Goal: Transaction & Acquisition: Obtain resource

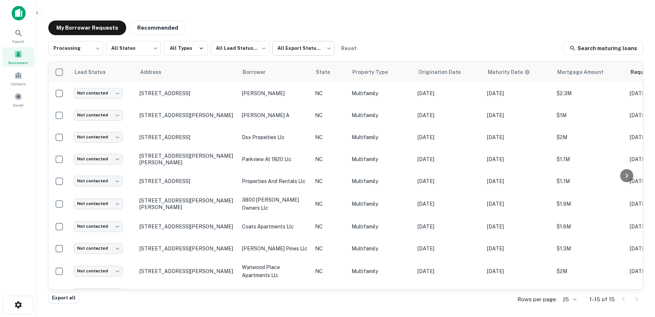
click at [322, 50] on body "**********" at bounding box center [327, 158] width 655 height 317
click at [297, 94] on li "Not Exported" at bounding box center [303, 93] width 66 height 13
type input "*****"
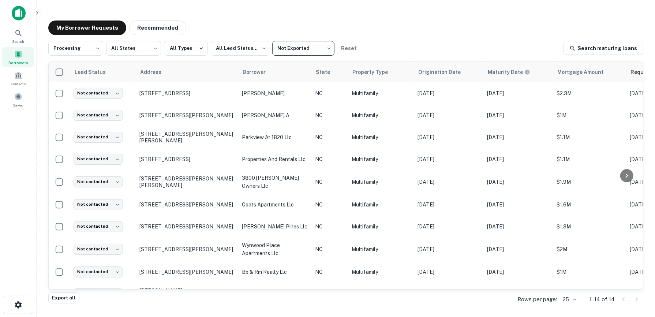
drag, startPoint x: 618, startPoint y: 6, endPoint x: 477, endPoint y: 23, distance: 141.8
click at [477, 23] on div "My Borrower Requests Recommended" at bounding box center [345, 27] width 595 height 15
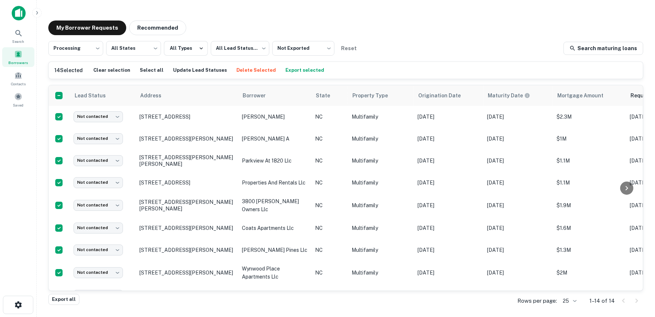
click at [292, 69] on button "Export selected" at bounding box center [305, 70] width 42 height 11
click at [19, 34] on icon at bounding box center [18, 33] width 6 height 6
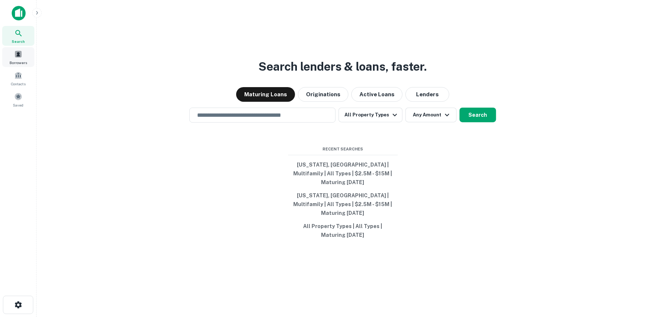
click at [18, 53] on span at bounding box center [18, 54] width 8 height 8
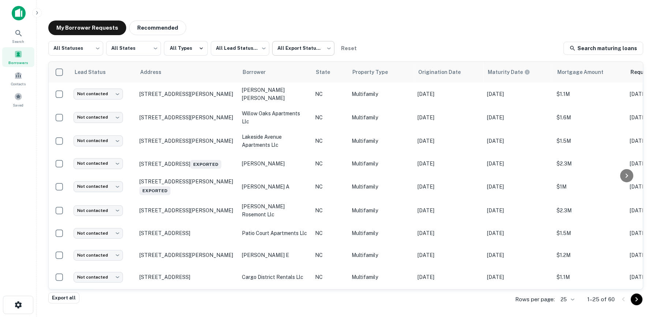
click at [319, 45] on body "Search Borrowers Contacts Saved My Borrower Requests Recommended All Statuses *…" at bounding box center [327, 158] width 655 height 317
click at [312, 90] on li "Not Exported" at bounding box center [303, 93] width 66 height 13
type input "*****"
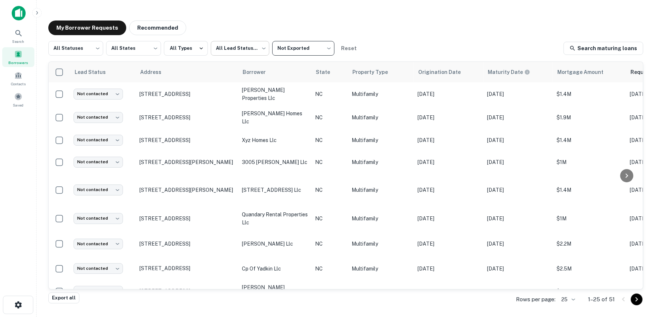
click at [263, 48] on body "Search Borrowers Contacts Saved My Borrower Requests Recommended All Statuses *…" at bounding box center [327, 158] width 655 height 317
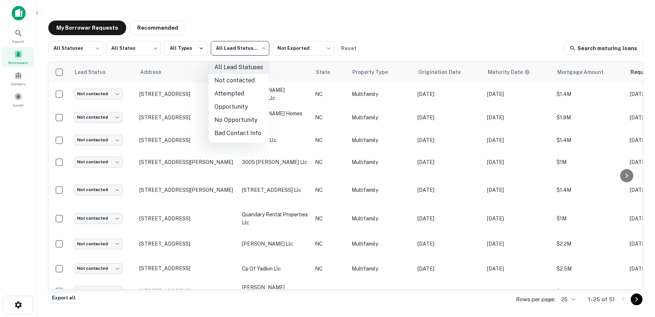
click at [94, 47] on div at bounding box center [327, 158] width 655 height 317
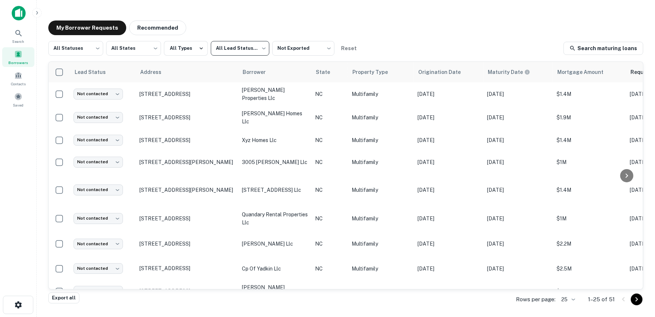
click at [94, 47] on body "Search Borrowers Contacts Saved My Borrower Requests Recommended All Statuses *…" at bounding box center [327, 158] width 655 height 317
click at [76, 94] on li "Fulfilled" at bounding box center [75, 93] width 55 height 13
type input "*********"
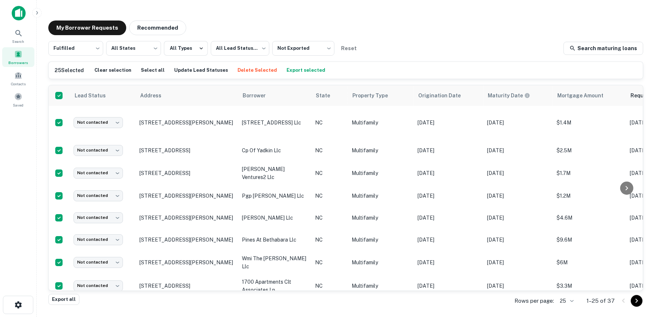
click at [571, 298] on body "Search Borrowers Contacts Saved My Borrower Requests Recommended Fulfilled ****…" at bounding box center [327, 158] width 655 height 317
click at [569, 251] on li "50" at bounding box center [567, 248] width 25 height 13
click at [293, 67] on button "Export selected" at bounding box center [306, 70] width 42 height 11
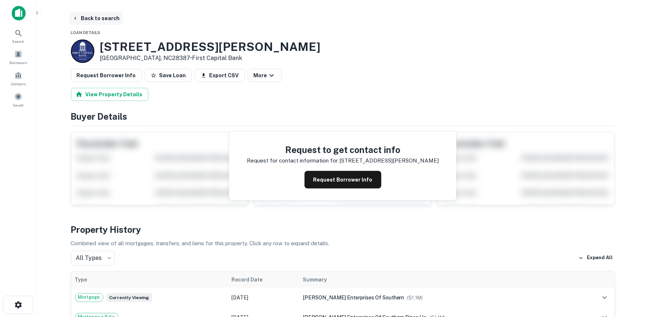
click at [103, 18] on button "Back to search" at bounding box center [96, 18] width 53 height 13
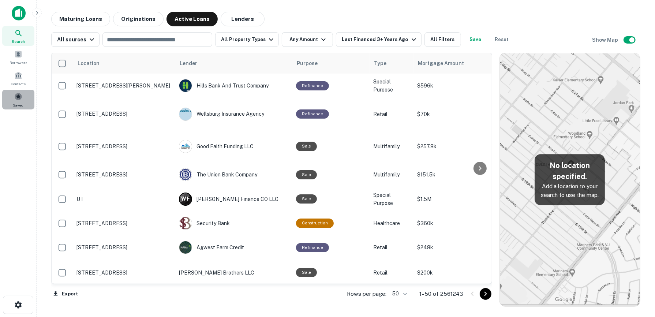
click at [17, 100] on span at bounding box center [18, 97] width 8 height 8
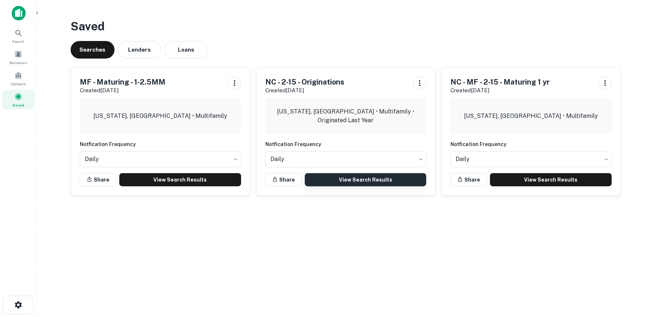
click at [354, 179] on link "View Search Results" at bounding box center [366, 179] width 122 height 13
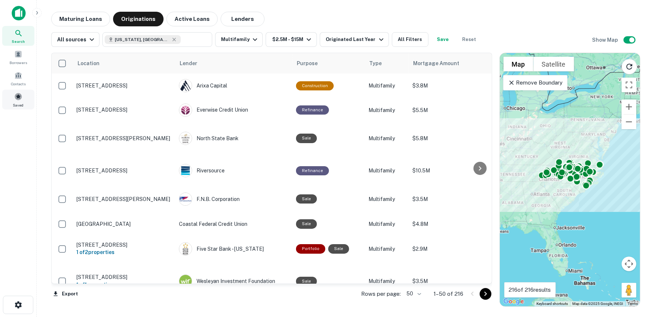
click at [23, 95] on div "Saved" at bounding box center [18, 100] width 32 height 20
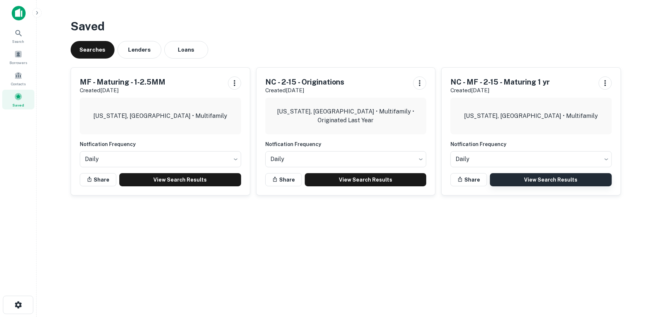
click at [540, 178] on link "View Search Results" at bounding box center [551, 179] width 122 height 13
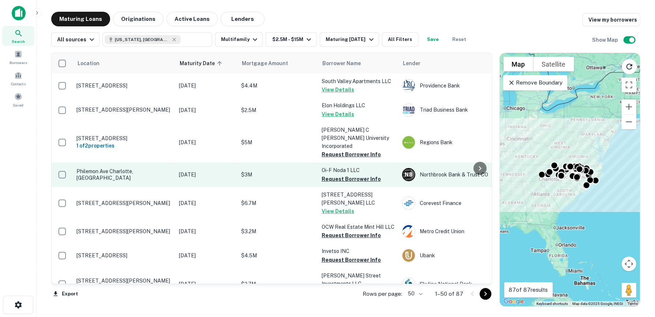
scroll to position [37, 0]
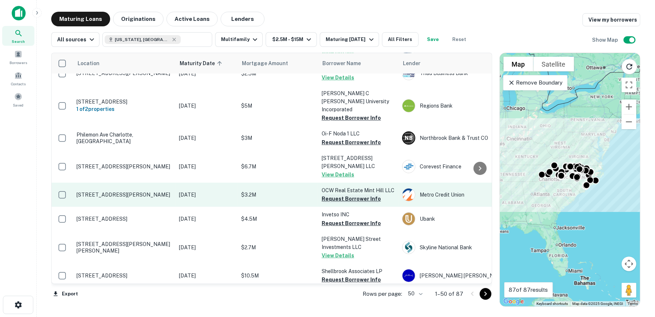
click at [345, 194] on button "Request Borrower Info" at bounding box center [351, 198] width 59 height 9
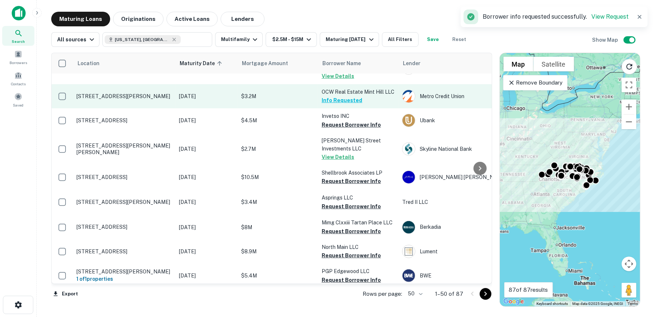
scroll to position [146, 0]
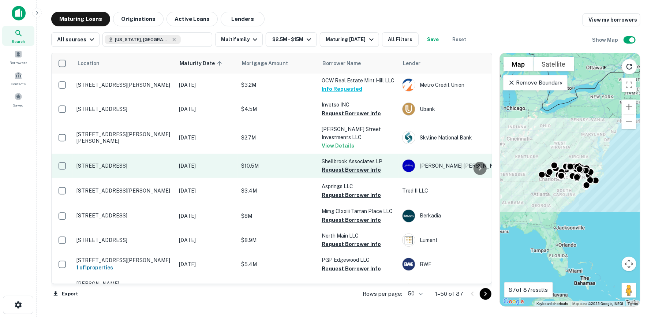
click at [346, 165] on button "Request Borrower Info" at bounding box center [351, 169] width 59 height 9
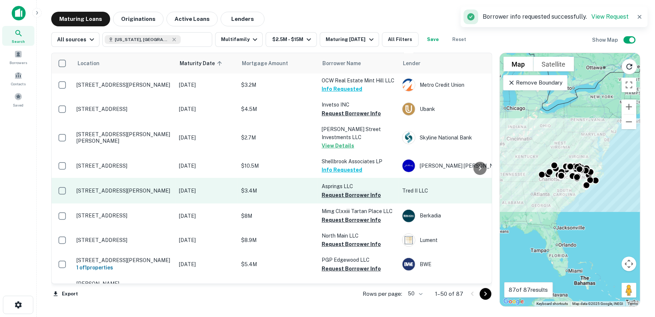
click at [345, 191] on button "Request Borrower Info" at bounding box center [351, 195] width 59 height 9
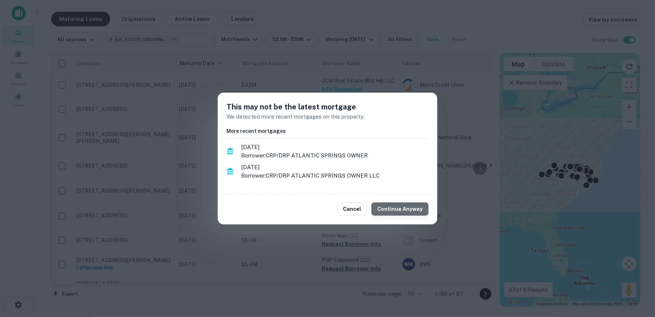
click at [406, 207] on button "Continue Anyway" at bounding box center [399, 208] width 57 height 13
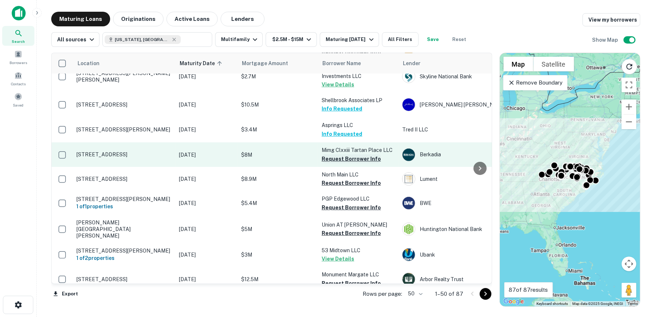
scroll to position [219, 0]
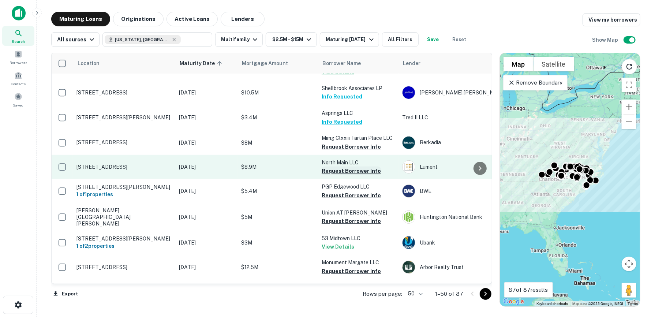
click at [357, 166] on button "Request Borrower Info" at bounding box center [351, 170] width 59 height 9
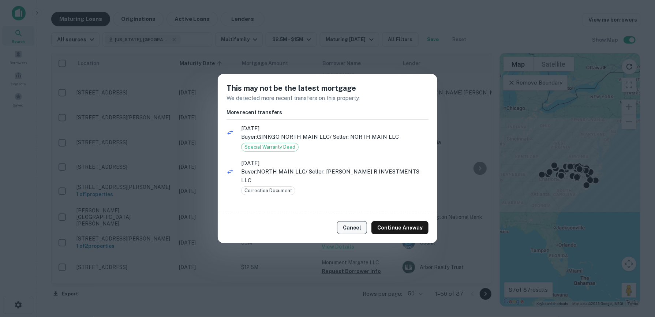
click at [352, 224] on button "Cancel" at bounding box center [352, 227] width 30 height 13
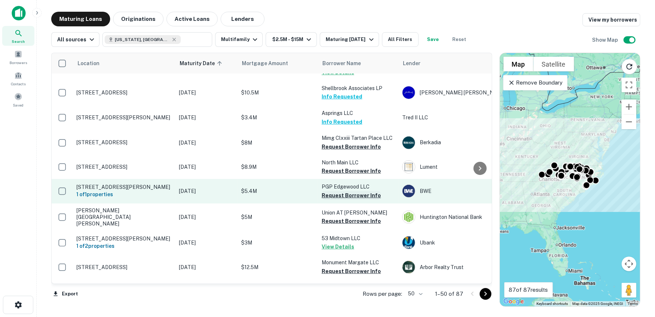
click at [358, 191] on button "Request Borrower Info" at bounding box center [351, 195] width 59 height 9
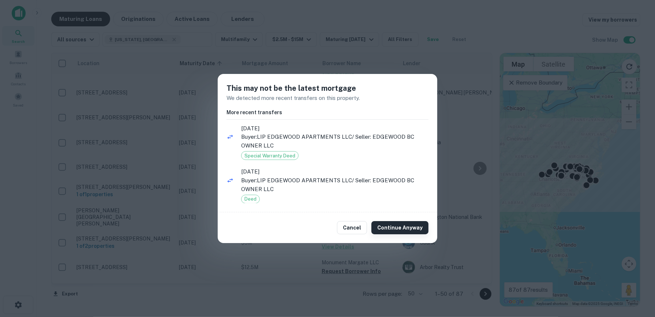
click at [387, 226] on button "Continue Anyway" at bounding box center [399, 227] width 57 height 13
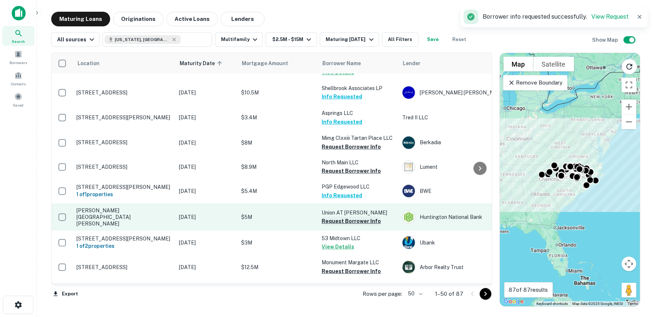
click at [361, 217] on button "Request Borrower Info" at bounding box center [351, 221] width 59 height 9
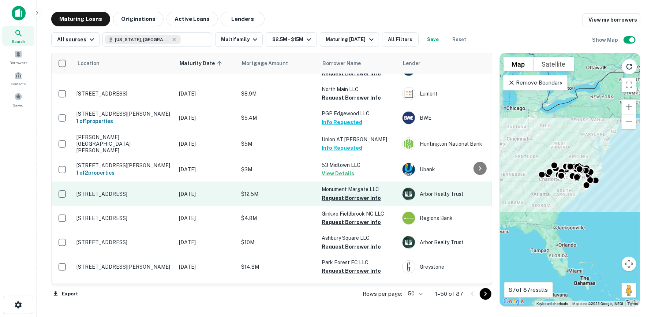
click at [361, 194] on button "Request Borrower Info" at bounding box center [351, 198] width 59 height 9
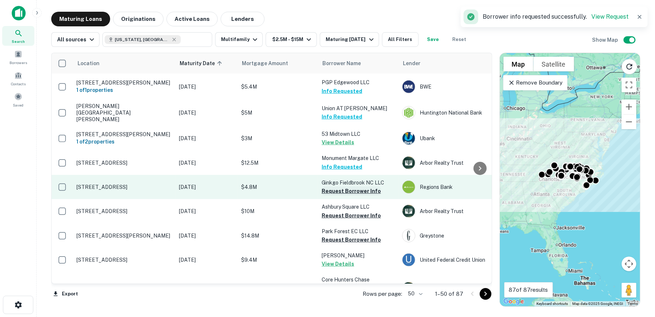
scroll to position [329, 0]
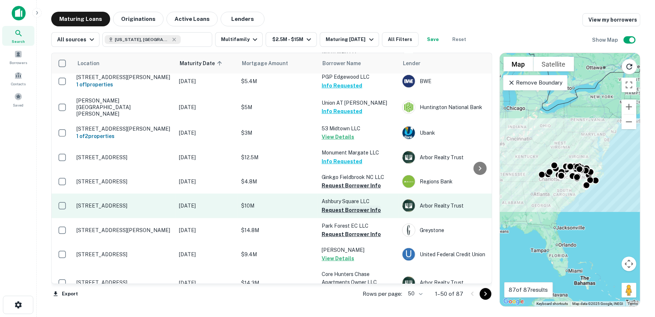
click at [354, 206] on button "Request Borrower Info" at bounding box center [351, 210] width 59 height 9
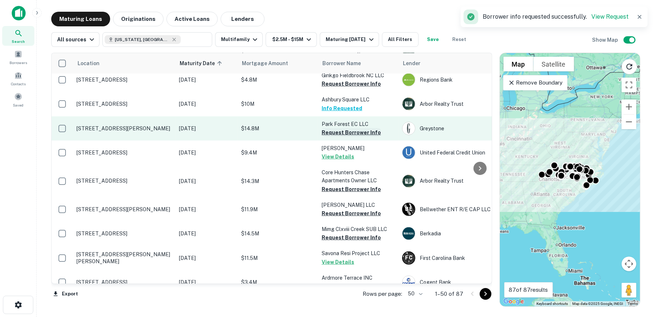
scroll to position [439, 0]
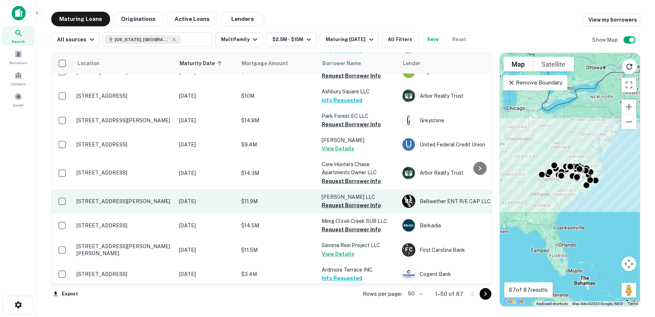
click at [353, 201] on button "Request Borrower Info" at bounding box center [351, 205] width 59 height 9
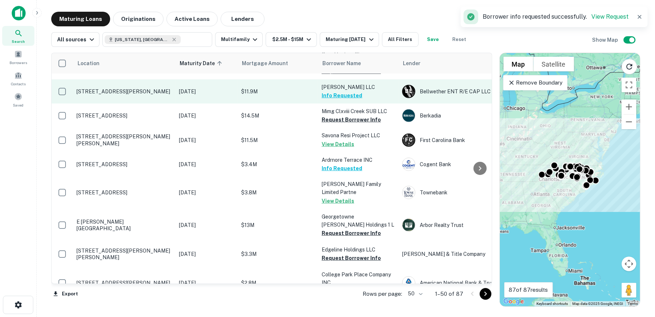
scroll to position [585, 0]
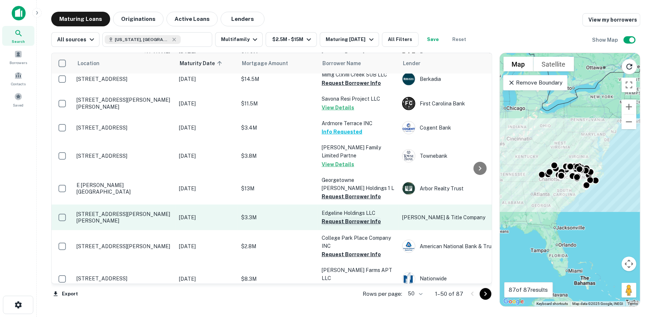
click at [350, 217] on button "Request Borrower Info" at bounding box center [351, 221] width 59 height 9
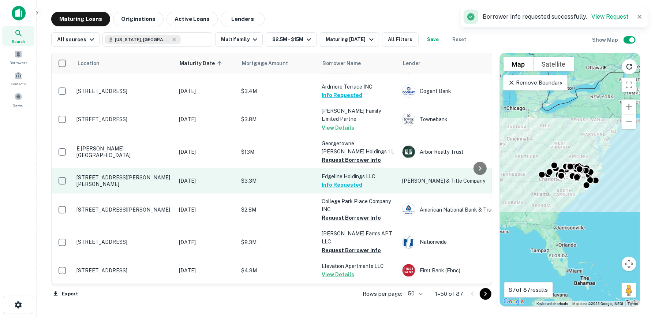
scroll to position [658, 0]
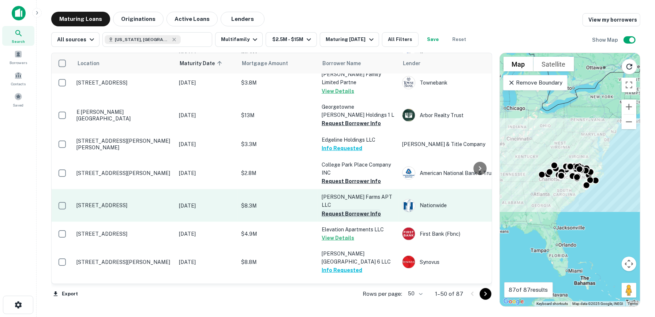
click at [353, 209] on button "Request Borrower Info" at bounding box center [351, 213] width 59 height 9
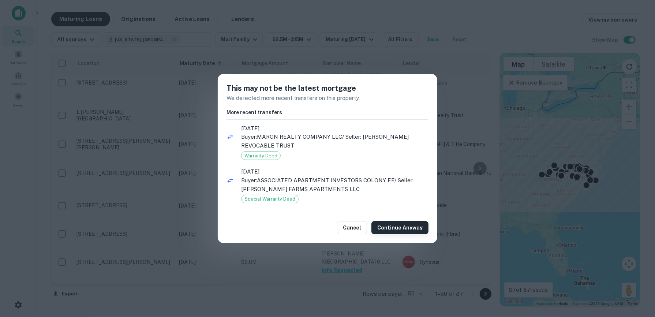
click at [403, 225] on button "Continue Anyway" at bounding box center [399, 227] width 57 height 13
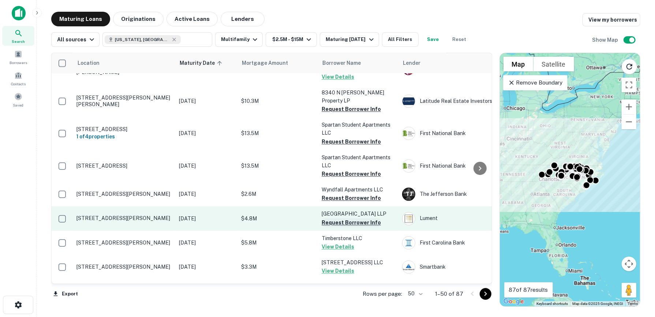
scroll to position [1104, 0]
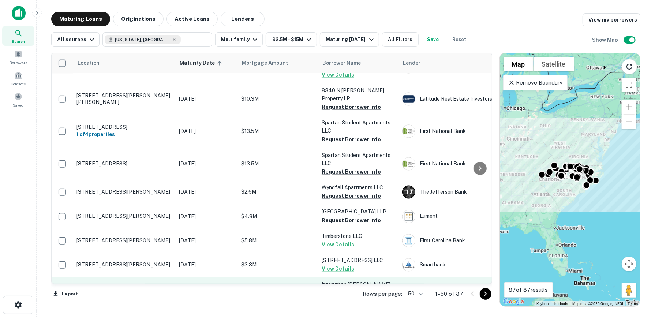
click at [357, 297] on button "Request Borrower Info" at bounding box center [351, 301] width 59 height 9
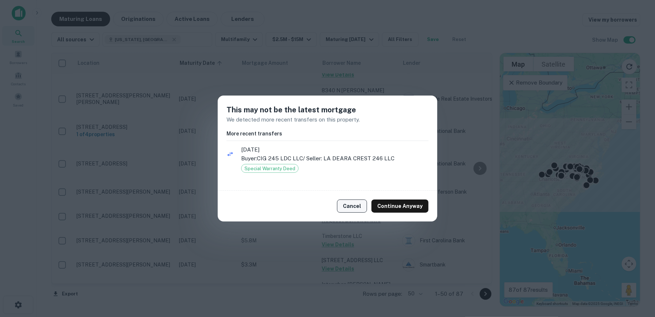
click at [361, 206] on button "Cancel" at bounding box center [352, 205] width 30 height 13
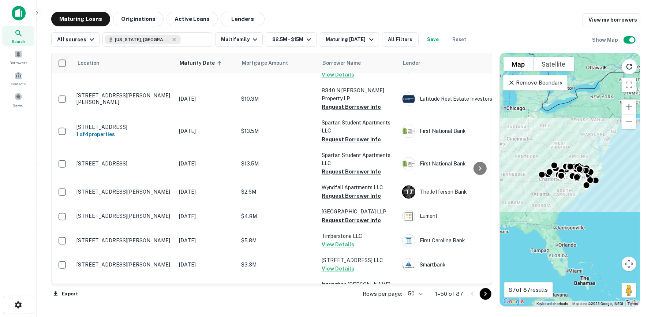
click at [482, 293] on icon "Go to next page" at bounding box center [485, 293] width 9 height 9
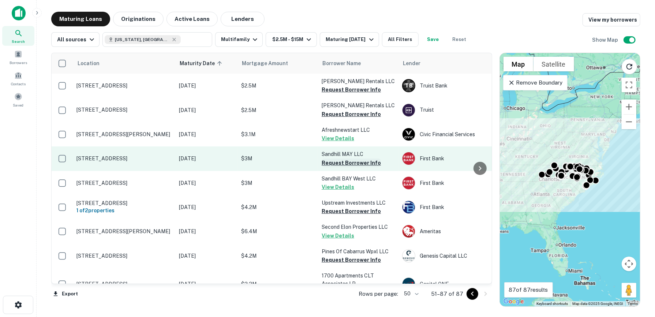
click at [357, 161] on button "Request Borrower Info" at bounding box center [351, 162] width 59 height 9
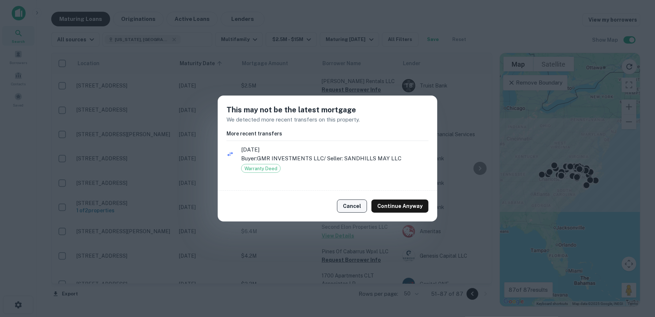
click at [357, 205] on button "Cancel" at bounding box center [352, 205] width 30 height 13
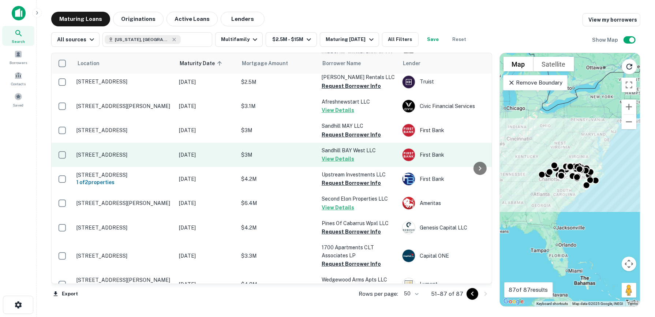
scroll to position [37, 0]
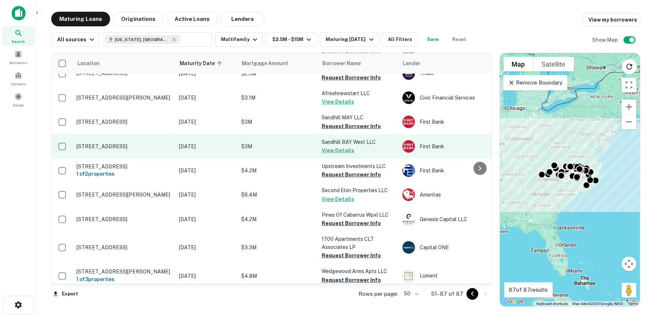
click at [360, 174] on button "Request Borrower Info" at bounding box center [351, 174] width 59 height 9
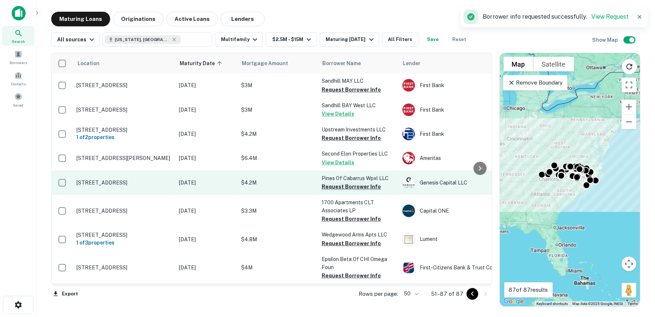
click at [356, 190] on button "Request Borrower Info" at bounding box center [351, 186] width 59 height 9
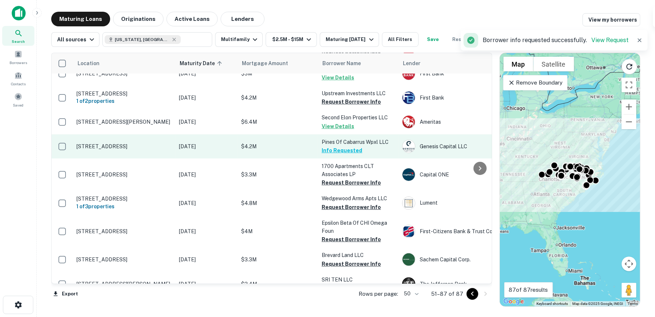
scroll to position [110, 0]
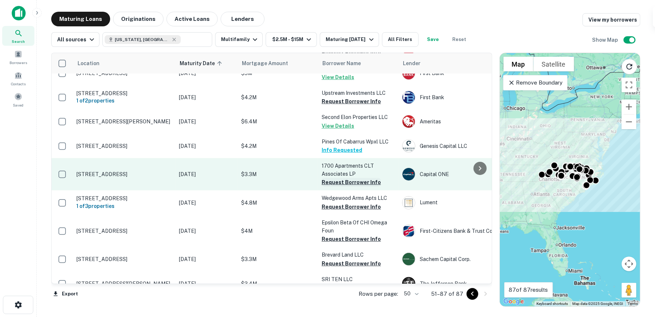
click at [354, 187] on button "Request Borrower Info" at bounding box center [351, 182] width 59 height 9
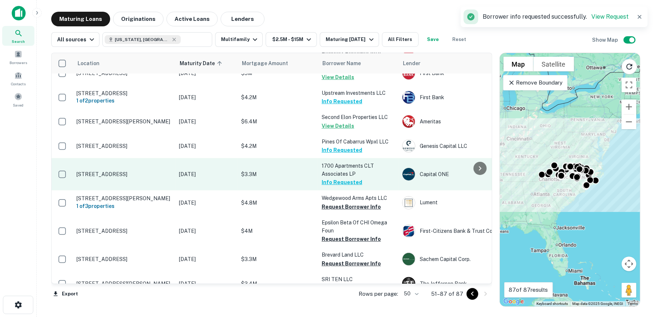
scroll to position [146, 0]
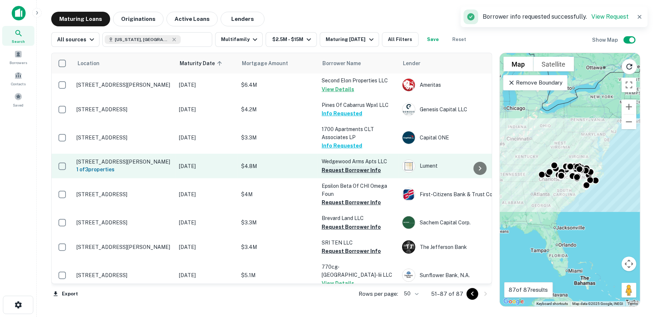
click at [353, 170] on button "Request Borrower Info" at bounding box center [351, 170] width 59 height 9
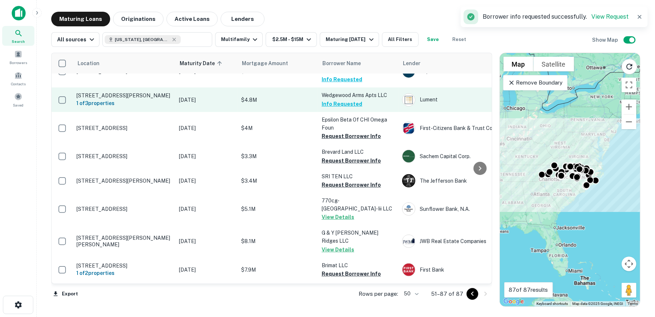
scroll to position [219, 0]
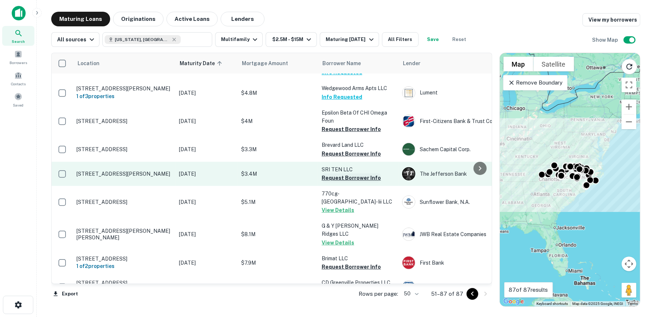
click at [352, 180] on button "Request Borrower Info" at bounding box center [351, 177] width 59 height 9
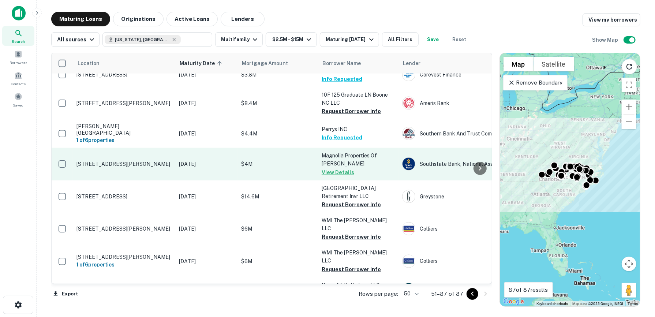
scroll to position [732, 0]
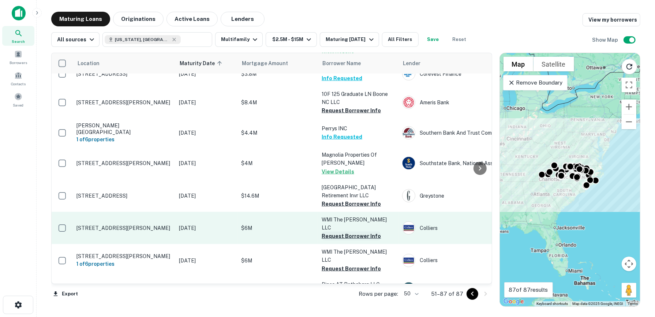
click at [358, 232] on button "Request Borrower Info" at bounding box center [351, 236] width 59 height 9
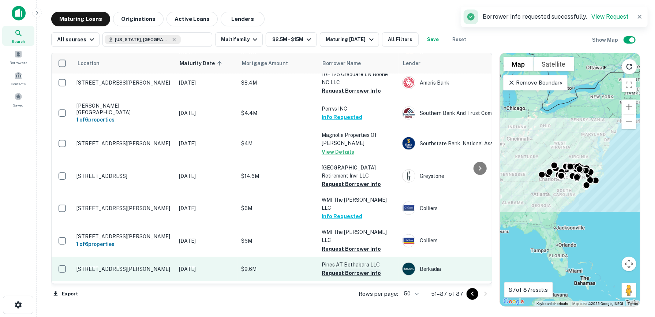
click at [354, 269] on button "Request Borrower Info" at bounding box center [351, 273] width 59 height 9
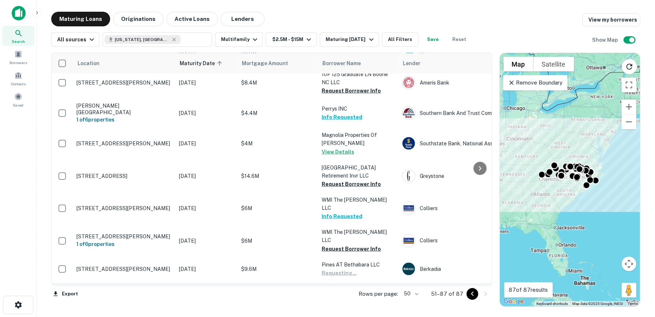
click at [354, 316] on button "Request Borrower Info" at bounding box center [351, 321] width 59 height 9
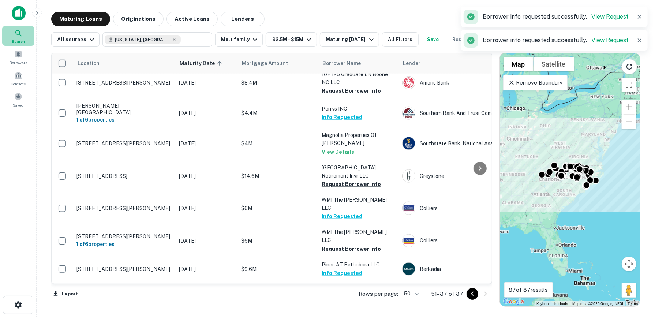
click at [18, 34] on icon at bounding box center [18, 33] width 9 height 9
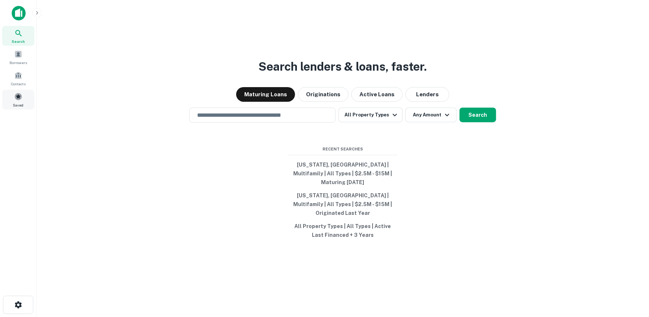
click at [14, 100] on div "Saved" at bounding box center [18, 100] width 32 height 20
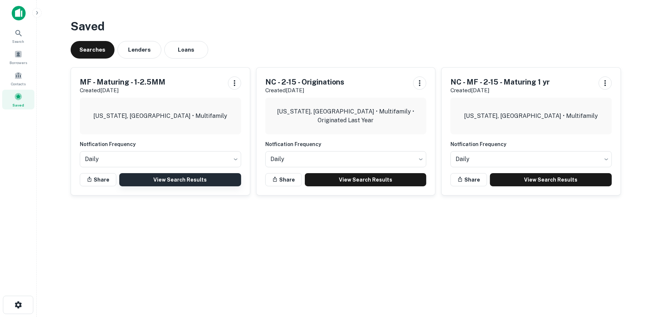
click at [187, 179] on link "View Search Results" at bounding box center [180, 179] width 122 height 13
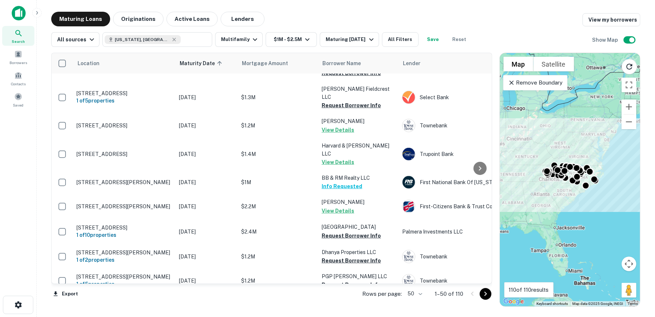
scroll to position [293, 0]
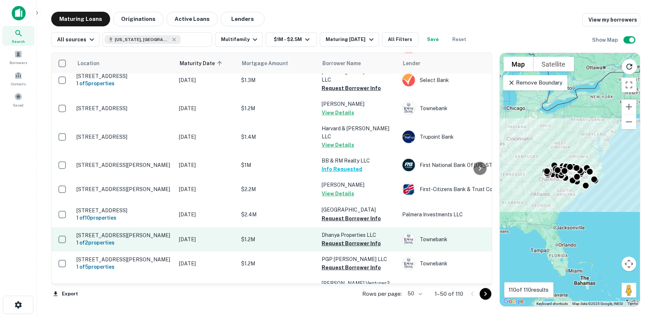
click at [346, 239] on button "Request Borrower Info" at bounding box center [351, 243] width 59 height 9
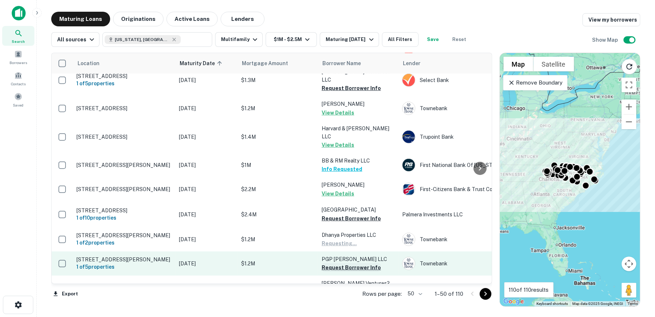
click at [349, 263] on button "Request Borrower Info" at bounding box center [351, 267] width 59 height 9
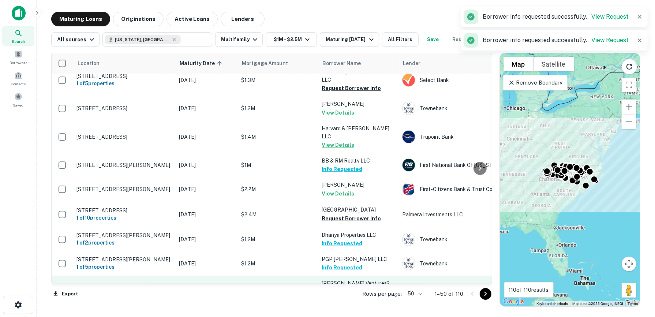
scroll to position [329, 0]
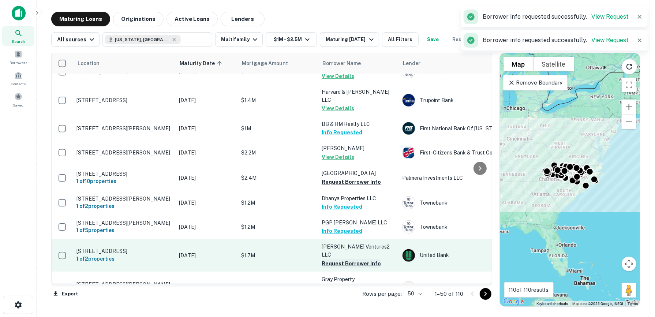
click at [352, 259] on button "Request Borrower Info" at bounding box center [351, 263] width 59 height 9
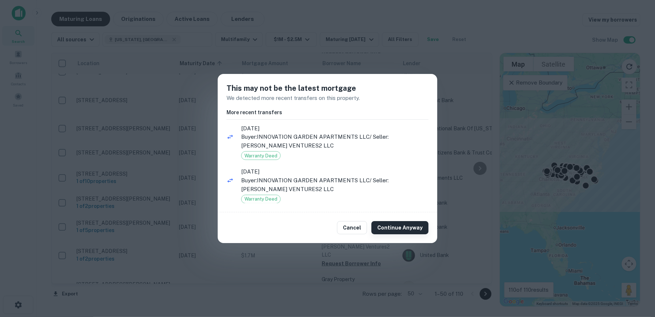
click at [388, 226] on button "Continue Anyway" at bounding box center [399, 227] width 57 height 13
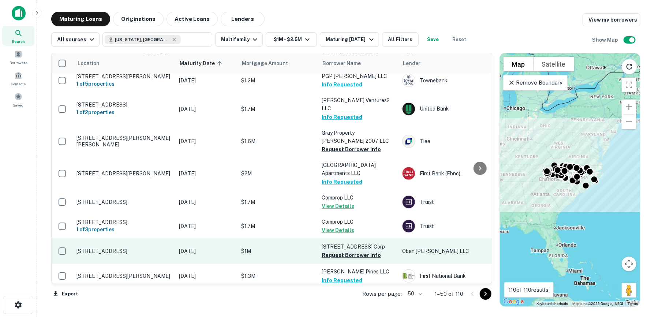
scroll to position [549, 0]
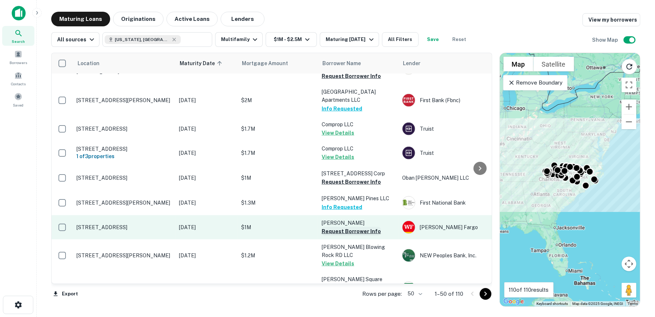
click at [357, 227] on button "Request Borrower Info" at bounding box center [351, 231] width 59 height 9
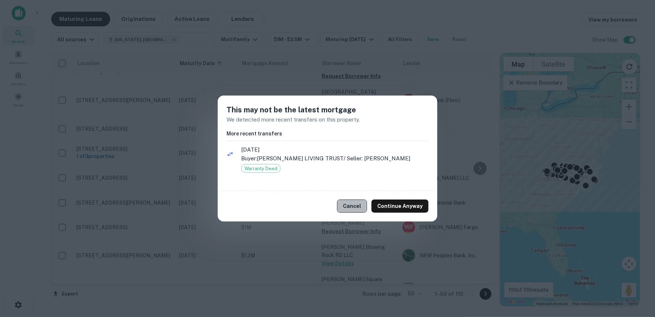
click at [359, 204] on button "Cancel" at bounding box center [352, 205] width 30 height 13
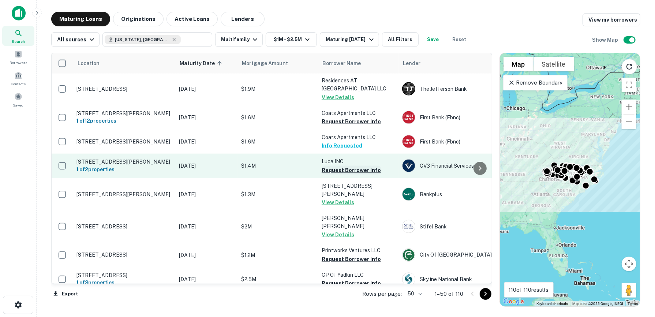
scroll to position [805, 0]
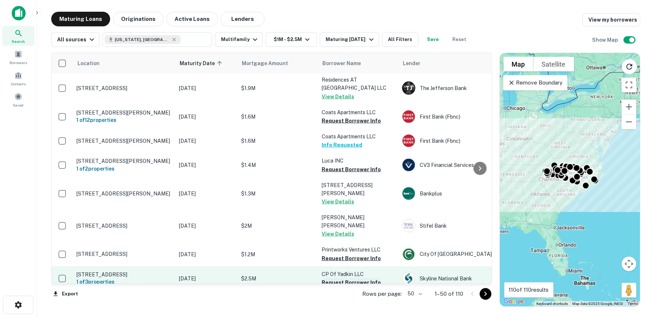
click at [358, 278] on button "Request Borrower Info" at bounding box center [351, 282] width 59 height 9
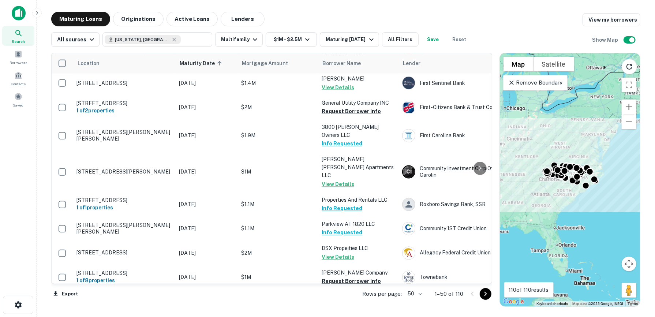
scroll to position [1058, 0]
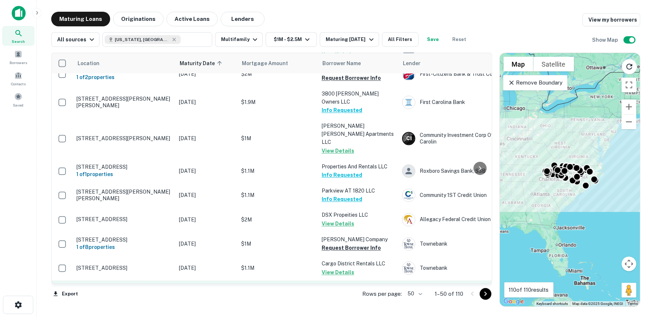
click at [350, 292] on button "Request Borrower Info" at bounding box center [351, 296] width 59 height 9
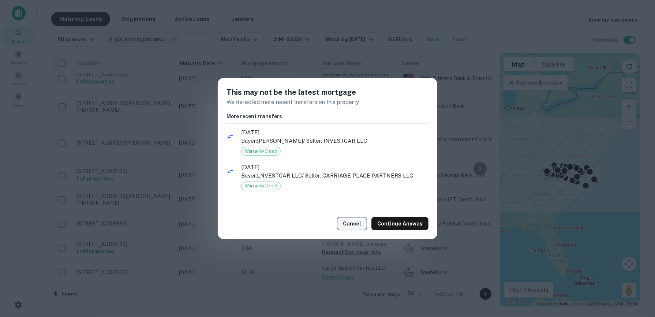
click at [346, 224] on button "Cancel" at bounding box center [352, 223] width 30 height 13
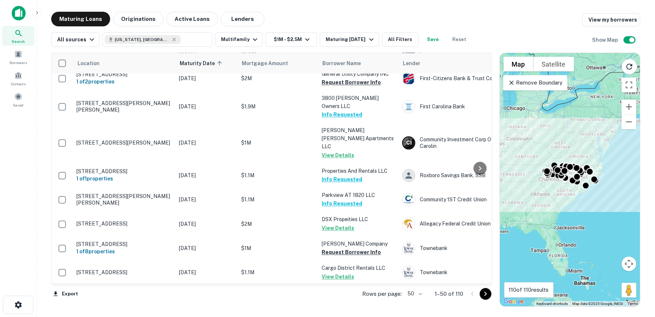
click at [482, 293] on icon "Go to next page" at bounding box center [485, 293] width 9 height 9
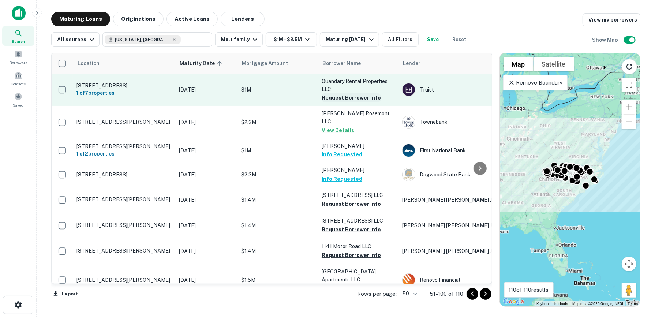
click at [354, 96] on button "Request Borrower Info" at bounding box center [351, 97] width 59 height 9
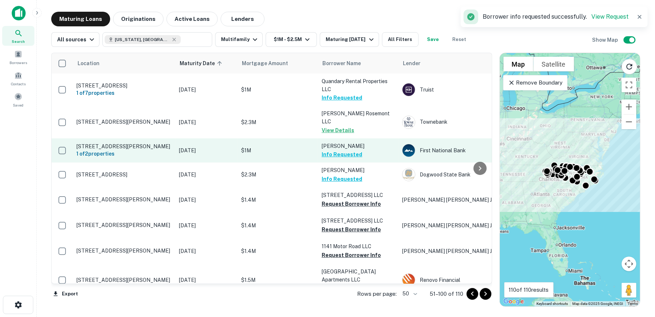
scroll to position [37, 0]
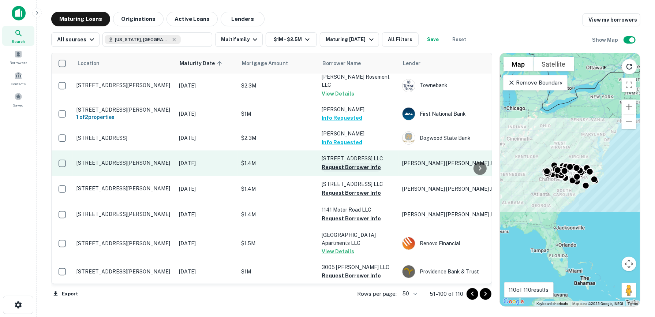
click at [358, 163] on button "Request Borrower Info" at bounding box center [351, 167] width 59 height 9
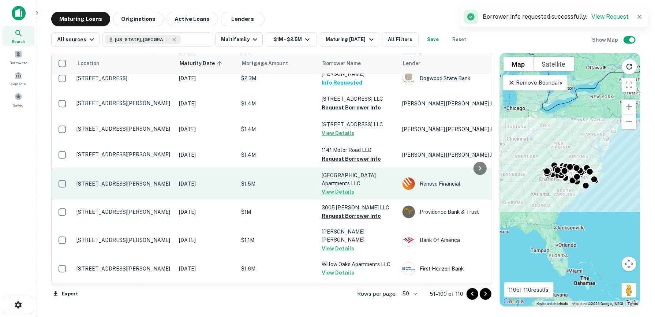
scroll to position [110, 0]
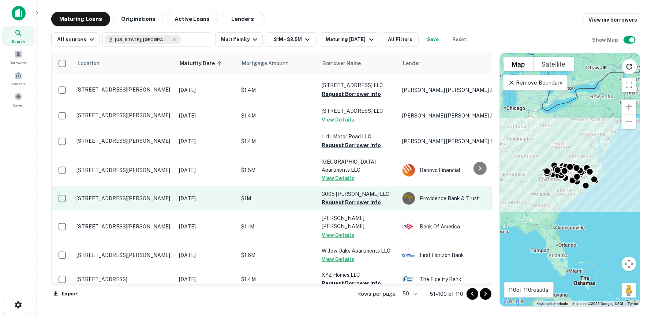
click at [354, 198] on button "Request Borrower Info" at bounding box center [351, 202] width 59 height 9
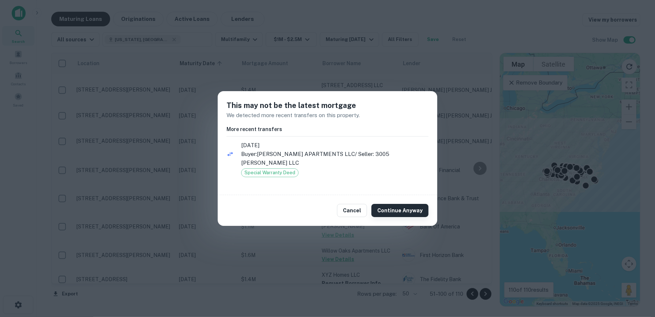
click at [397, 207] on button "Continue Anyway" at bounding box center [399, 210] width 57 height 13
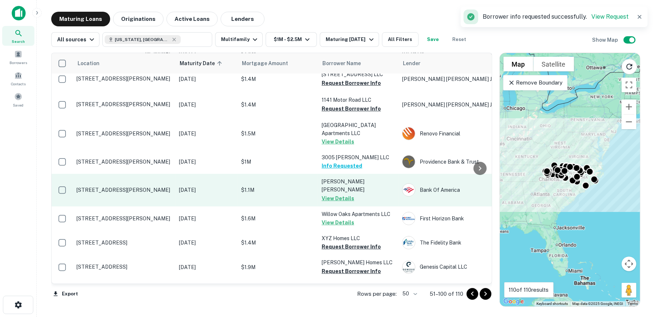
scroll to position [183, 0]
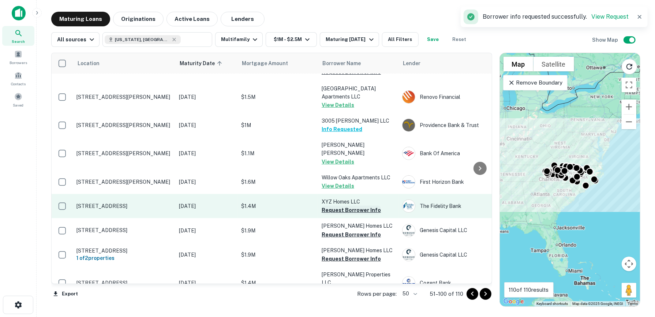
click at [360, 206] on button "Request Borrower Info" at bounding box center [351, 210] width 59 height 9
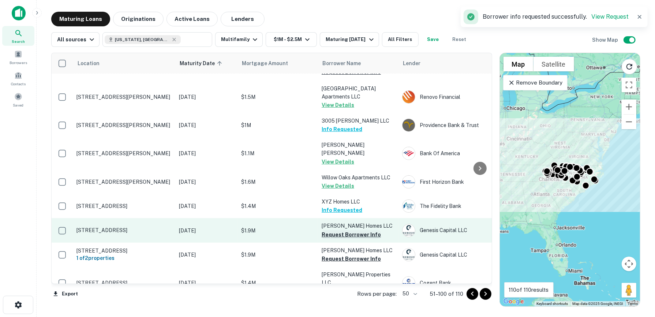
click at [359, 230] on button "Request Borrower Info" at bounding box center [351, 234] width 59 height 9
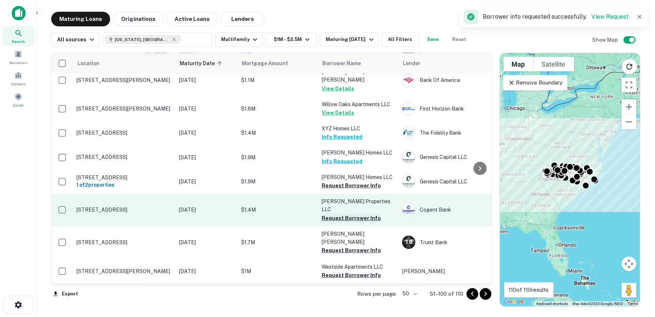
click at [356, 214] on button "Request Borrower Info" at bounding box center [351, 218] width 59 height 9
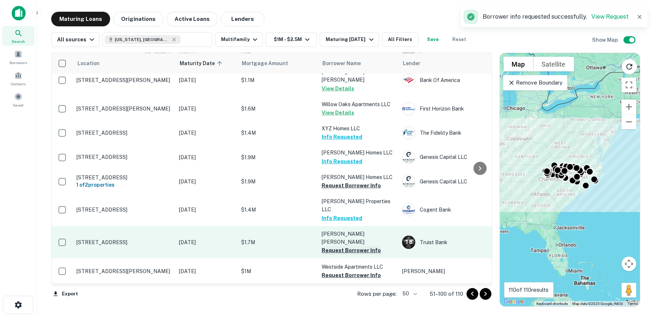
click at [353, 246] on button "Request Borrower Info" at bounding box center [351, 250] width 59 height 9
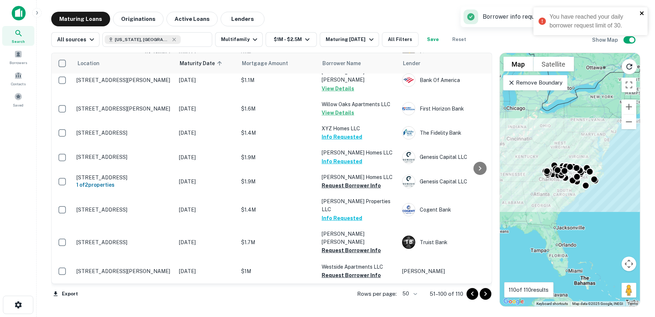
click at [641, 12] on icon "close" at bounding box center [642, 13] width 4 height 4
click at [21, 76] on span at bounding box center [18, 75] width 8 height 8
